Goal: Task Accomplishment & Management: Manage account settings

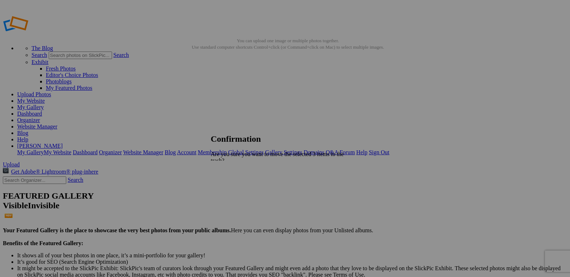
click at [235, 189] on link "Yes" at bounding box center [231, 192] width 8 height 6
click at [42, 111] on link "Dashboard" at bounding box center [29, 114] width 25 height 6
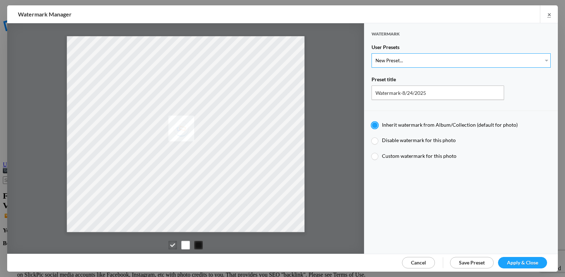
click at [416, 57] on select "New Preset... @etergen_sports lower @etergen_sports2 PRINT WATERMARK LOWER" at bounding box center [460, 60] width 179 height 14
select select "2: Object"
click at [371, 53] on select "New Preset... @etergen_sports lower @etergen_sports2 PRINT WATERMARK LOWER" at bounding box center [460, 60] width 179 height 14
type input "@etergen_sports2"
radio input "false"
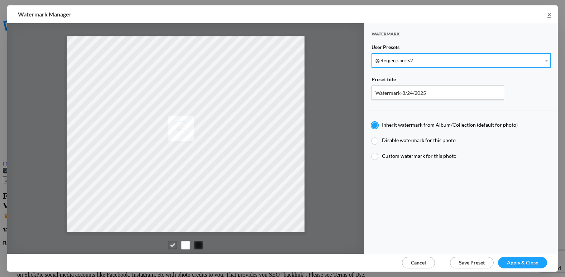
radio input "true"
type input "@etergen_sports"
type input "0.5"
type input "128"
radio input "true"
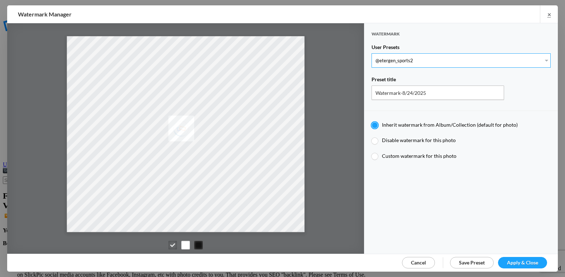
type input "0"
type input "20"
radio input "false"
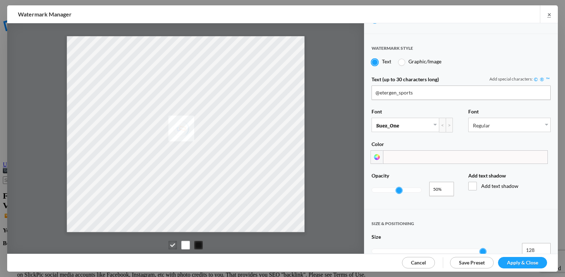
scroll to position [143, 0]
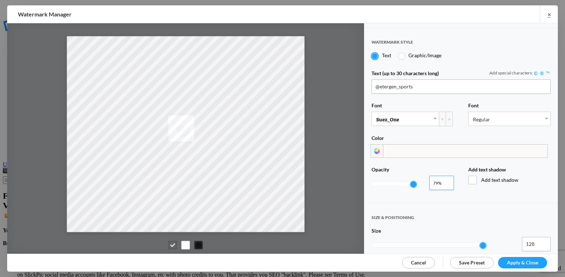
click at [445, 178] on input "0.82" at bounding box center [441, 183] width 25 height 14
click at [445, 178] on input "0.83" at bounding box center [441, 183] width 25 height 14
click at [445, 178] on input "0.84" at bounding box center [441, 183] width 25 height 14
type input "0.85"
click at [445, 178] on input "0.85" at bounding box center [441, 183] width 25 height 14
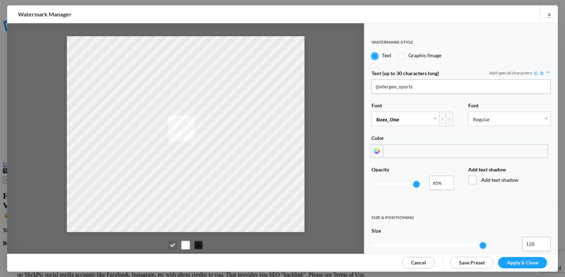
click at [520, 261] on span "Apply & Close" at bounding box center [522, 263] width 31 height 6
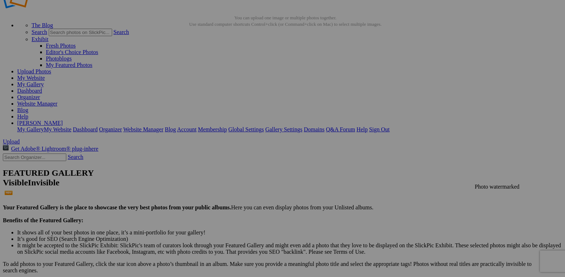
scroll to position [36, 0]
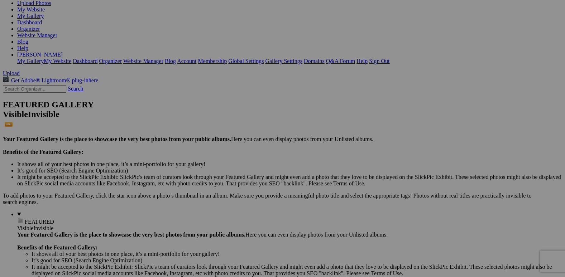
scroll to position [107, 0]
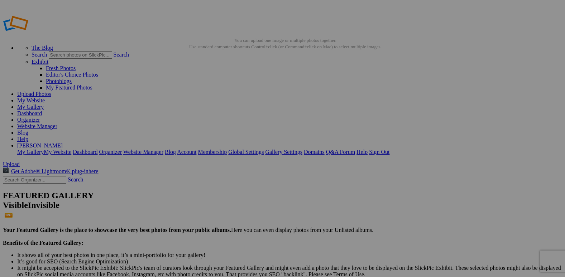
scroll to position [0, 0]
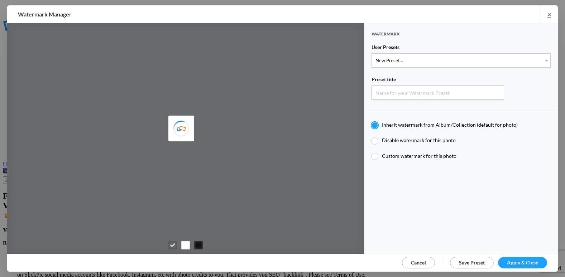
type input "Watermark-8/24/2025"
radio input "true"
type input "etergensports"
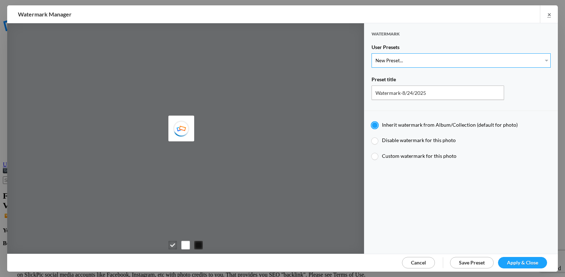
click at [434, 62] on select "New Preset... @etergen_sports lower @etergen_sports2 PRINT WATERMARK LOWER" at bounding box center [460, 60] width 179 height 14
select select "2: Object"
click at [371, 53] on select "New Preset... @etergen_sports lower @etergen_sports2 PRINT WATERMARK LOWER" at bounding box center [460, 60] width 179 height 14
type input "@etergen_sports2"
type input "@etergen_sports"
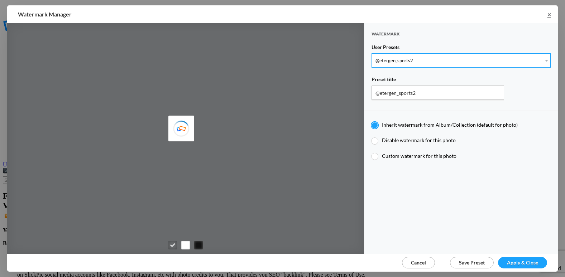
type input "0.5"
type input "128"
radio input "true"
type input "0"
type input "20"
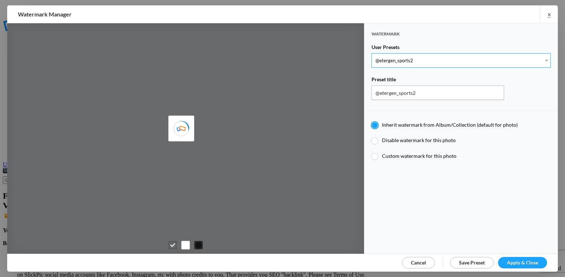
radio input "false"
radio input "true"
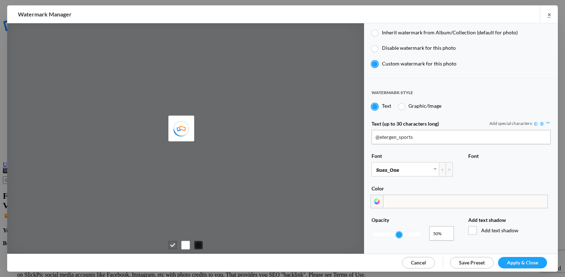
scroll to position [143, 0]
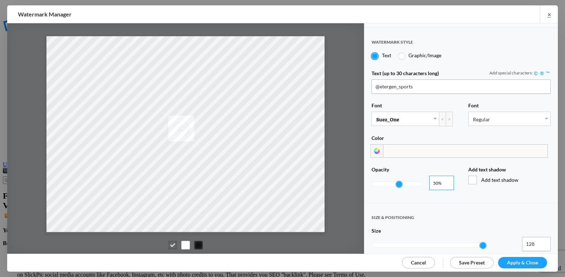
click at [444, 176] on input "0.5" at bounding box center [441, 183] width 25 height 14
click at [444, 179] on input "0.86" at bounding box center [441, 183] width 25 height 14
click at [444, 183] on input "0.86" at bounding box center [441, 183] width 25 height 14
click at [446, 180] on input "0.85" at bounding box center [441, 183] width 25 height 14
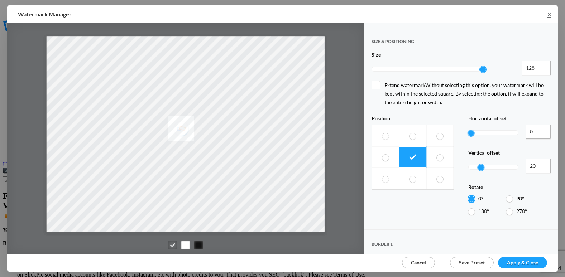
scroll to position [322, 0]
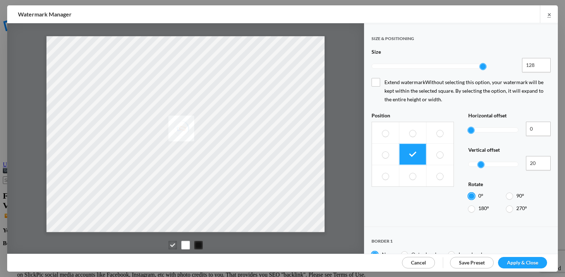
type input "0.84"
click at [539, 156] on input "23" at bounding box center [538, 163] width 25 height 14
click at [539, 156] on input "31" at bounding box center [538, 163] width 25 height 14
click at [539, 156] on input "38" at bounding box center [538, 163] width 25 height 14
click at [539, 156] on input "46" at bounding box center [538, 163] width 25 height 14
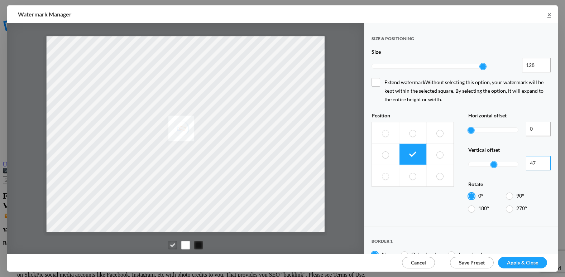
click at [539, 156] on input "47" at bounding box center [538, 163] width 25 height 14
click at [539, 156] on input "48" at bounding box center [538, 163] width 25 height 14
click at [539, 156] on input "49" at bounding box center [538, 163] width 25 height 14
click at [539, 156] on input "50" at bounding box center [538, 163] width 25 height 14
click at [538, 156] on input "51" at bounding box center [538, 163] width 25 height 14
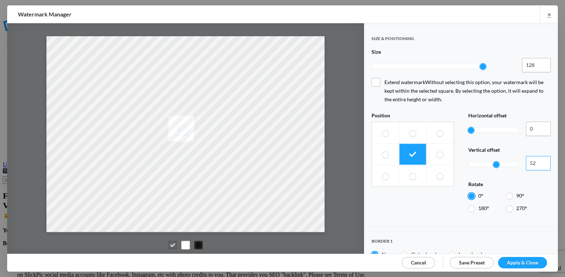
click at [538, 156] on input "52" at bounding box center [538, 163] width 25 height 14
click at [538, 156] on input "53" at bounding box center [538, 163] width 25 height 14
click at [538, 156] on input "54" at bounding box center [538, 163] width 25 height 14
type input "55"
click at [538, 156] on input "55" at bounding box center [538, 163] width 25 height 14
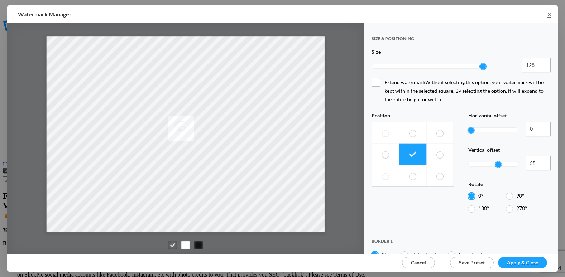
click at [529, 260] on span "Apply & Close" at bounding box center [522, 263] width 31 height 6
